Goal: Information Seeking & Learning: Learn about a topic

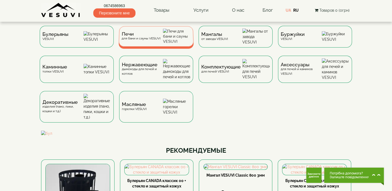
click at [134, 36] on span "Печи" at bounding box center [141, 34] width 39 height 4
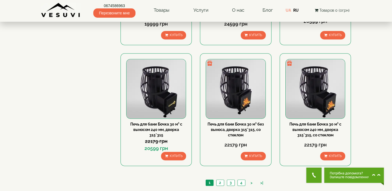
scroll to position [619, 0]
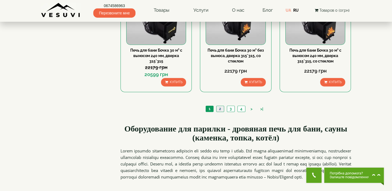
click at [220, 107] on link "2" at bounding box center [220, 109] width 8 height 6
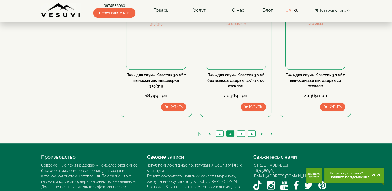
scroll to position [619, 0]
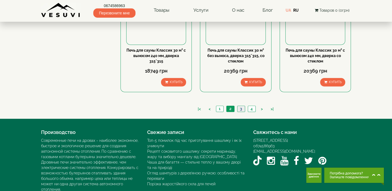
click at [242, 108] on link "3" at bounding box center [241, 109] width 8 height 6
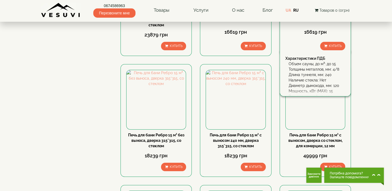
scroll to position [173, 0]
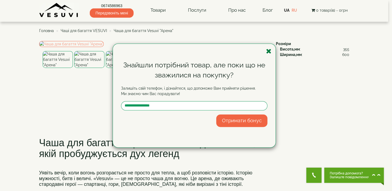
click at [269, 49] on icon "button" at bounding box center [268, 51] width 5 height 7
